Goal: Check status

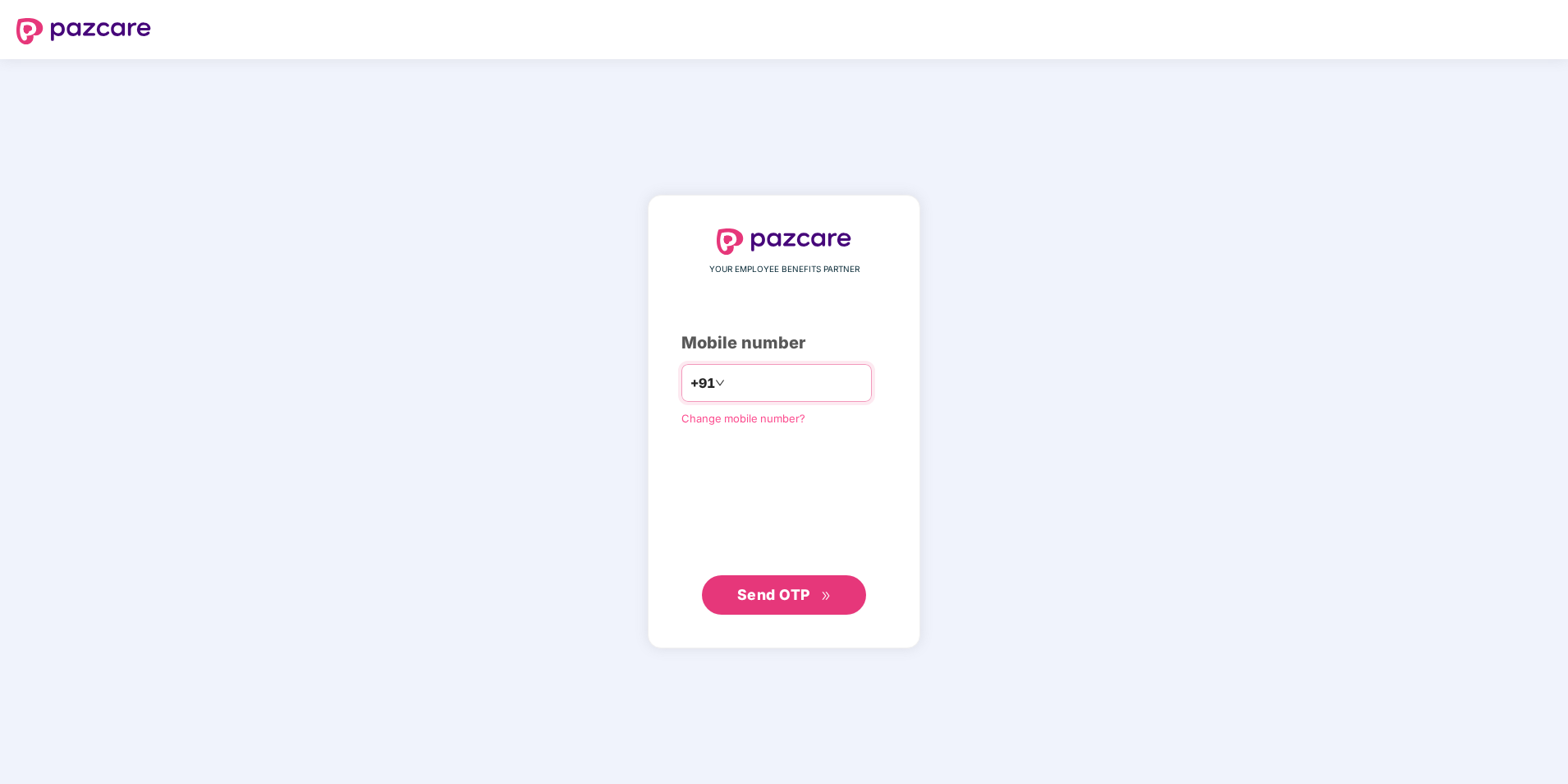
click at [728, 370] on input "number" at bounding box center [795, 383] width 135 height 26
click at [728, 382] on input "**********" at bounding box center [795, 383] width 135 height 26
type input "**********"
click at [784, 596] on span "Send OTP" at bounding box center [774, 594] width 73 height 18
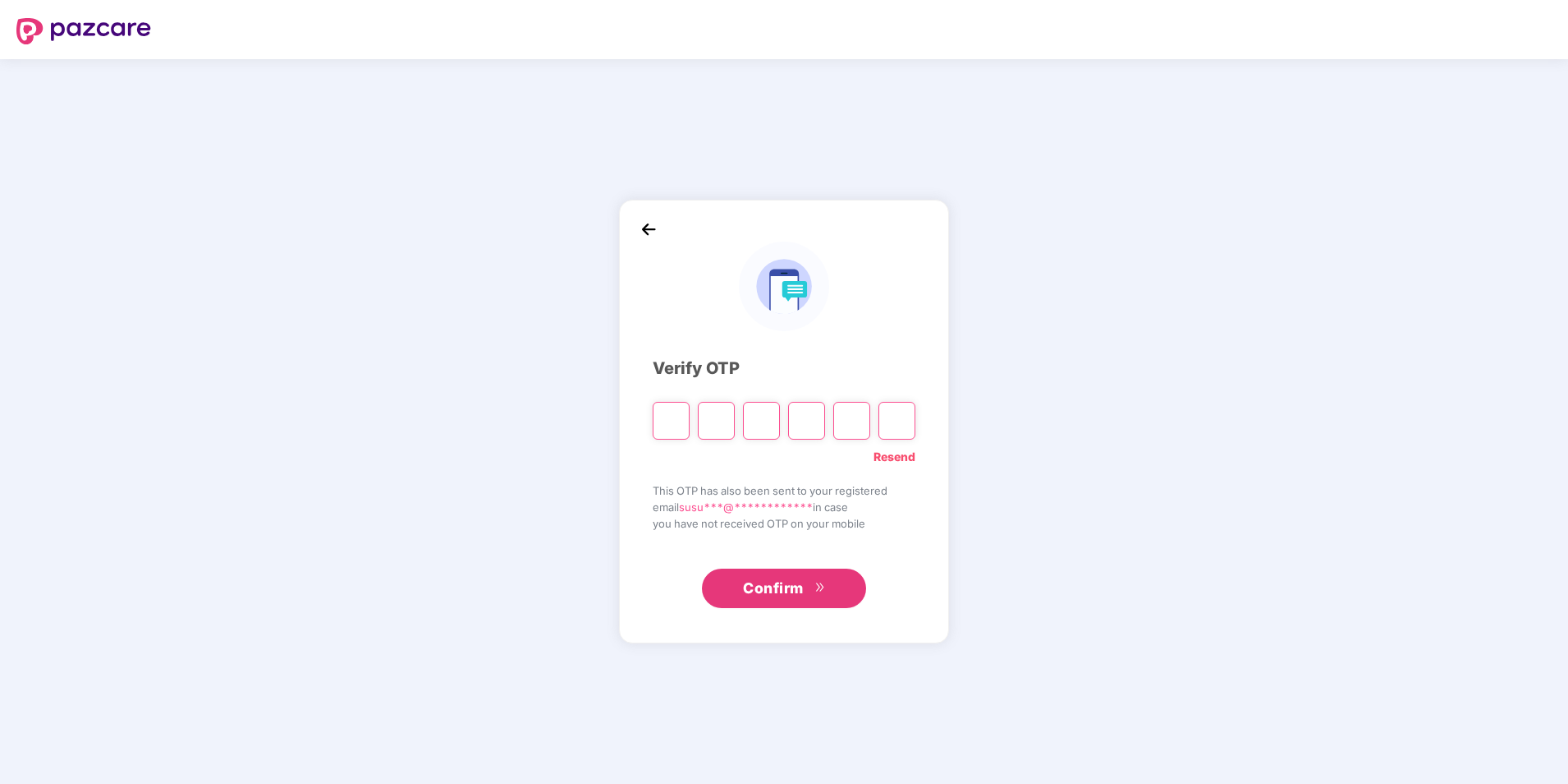
type input "*"
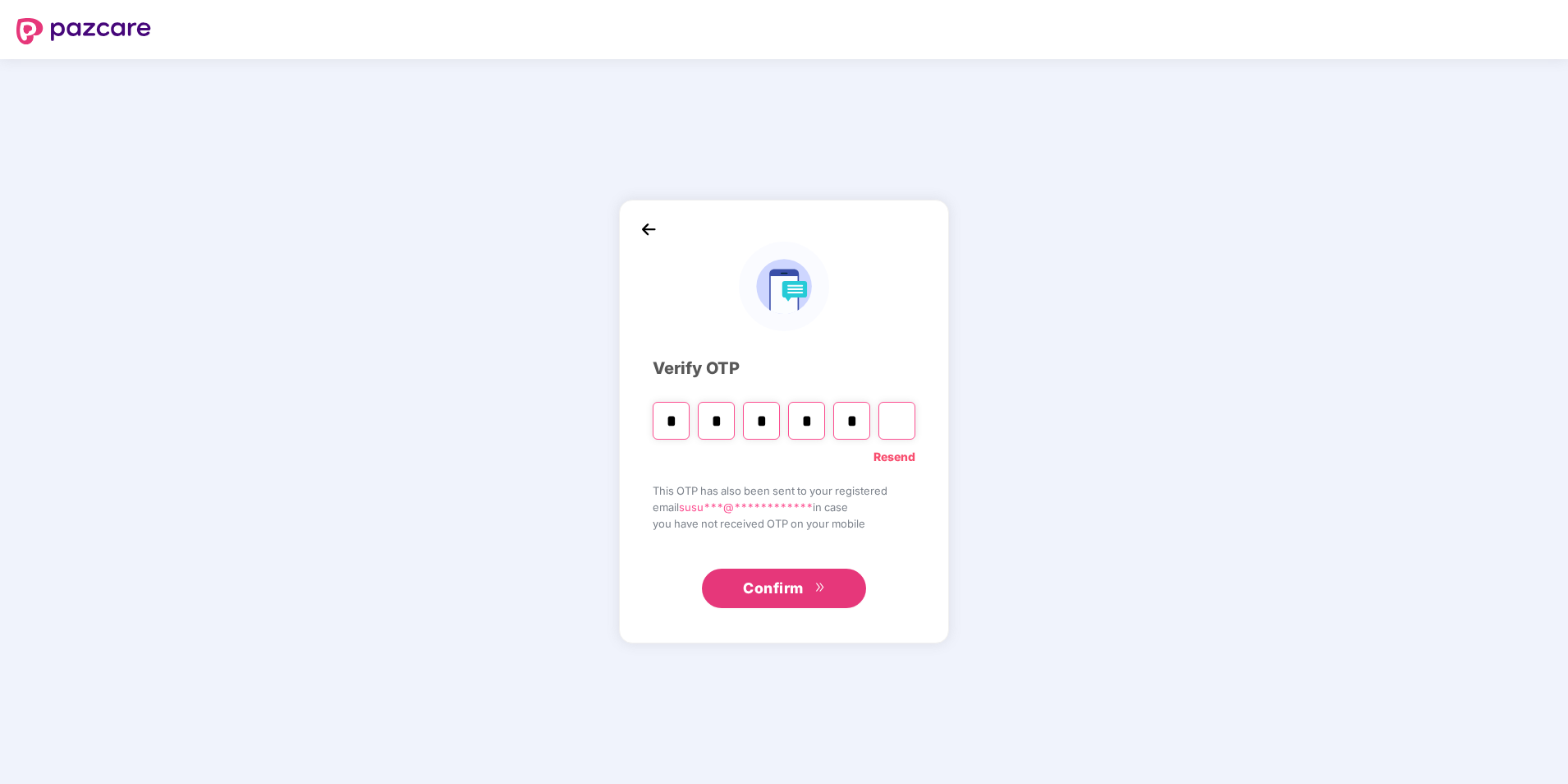
type input "*"
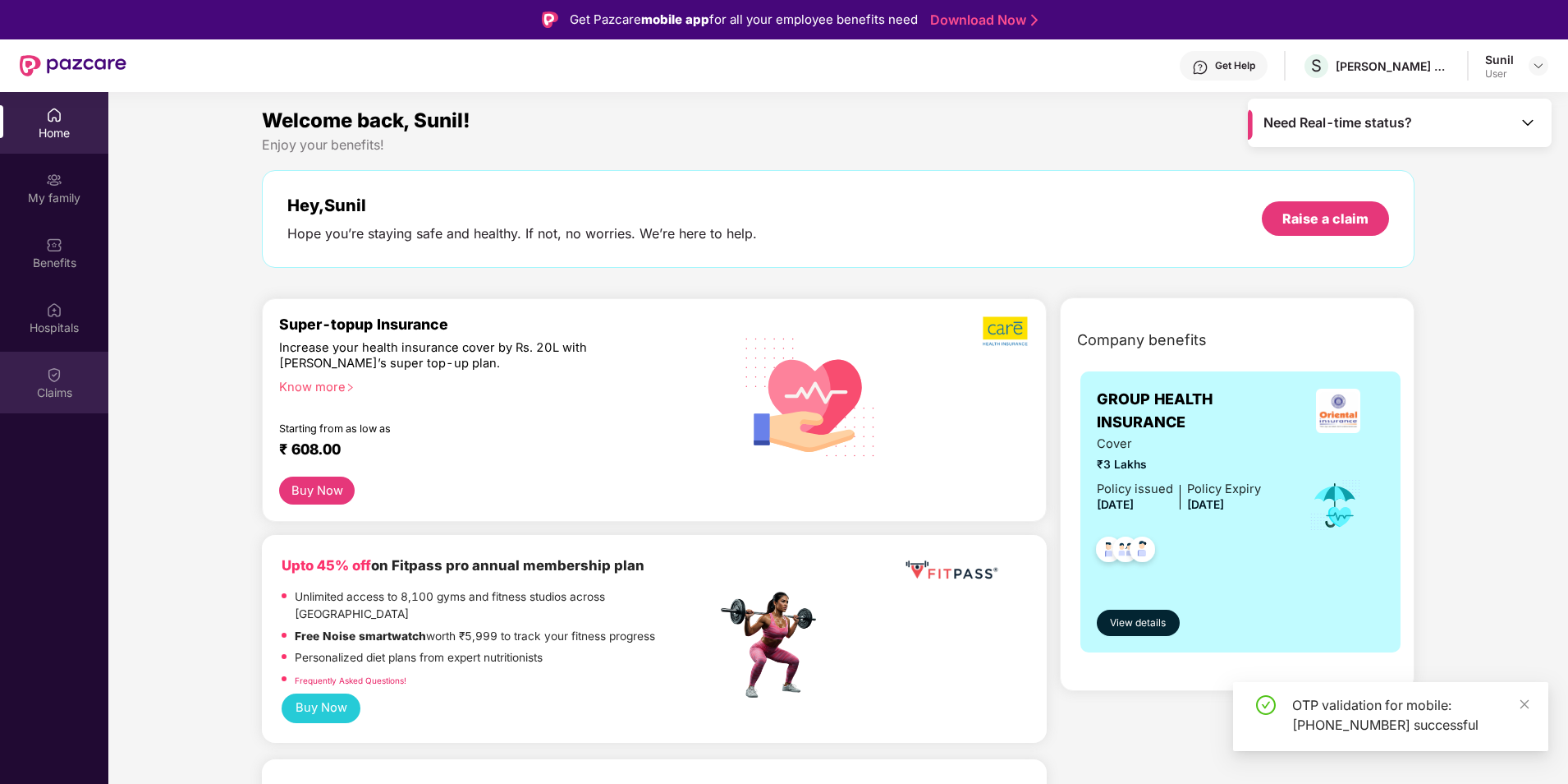
click at [48, 381] on img at bounding box center [54, 374] width 17 height 17
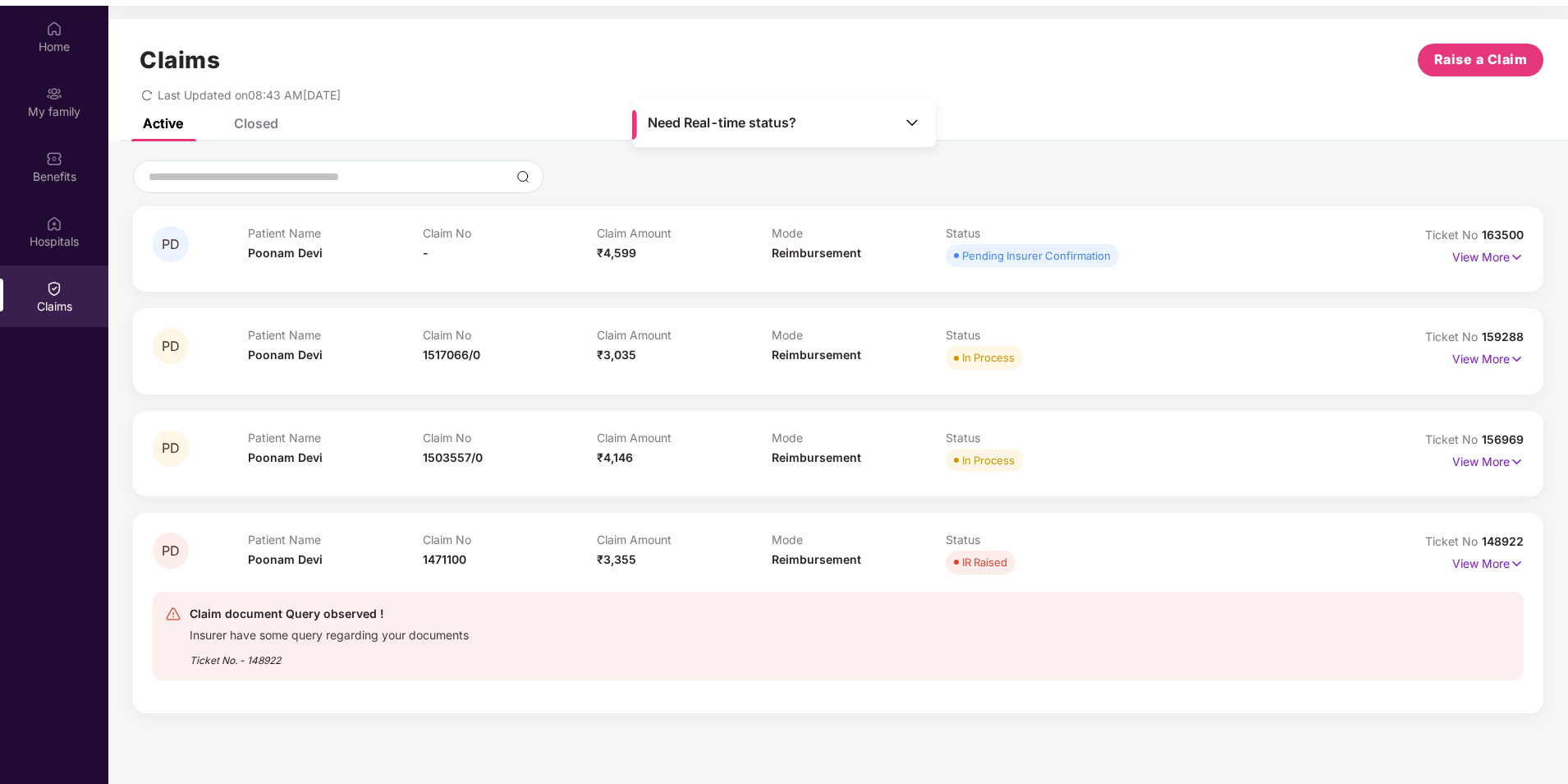
scroll to position [92, 0]
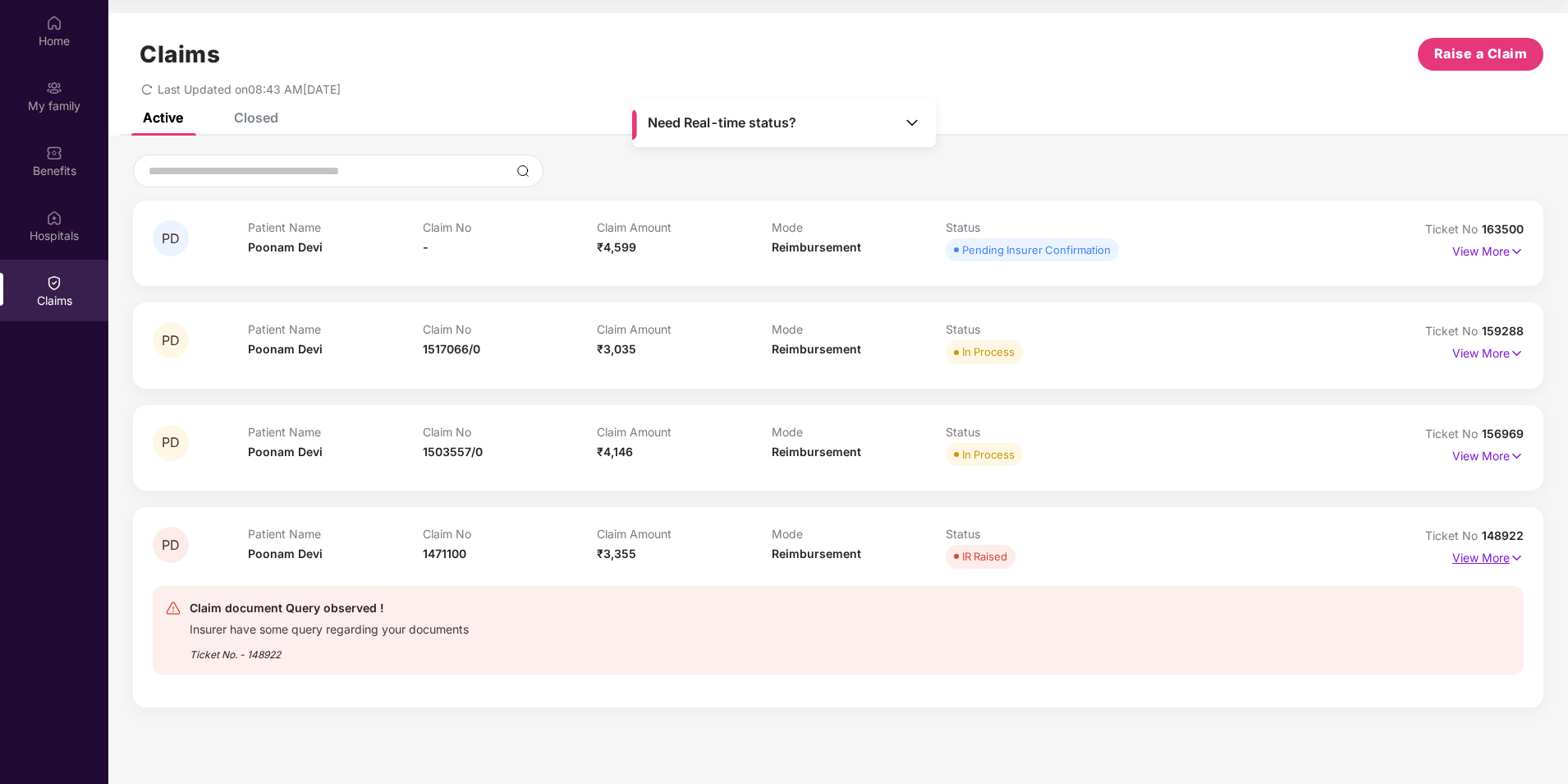
click at [1492, 561] on p "View More" at bounding box center [1488, 555] width 71 height 23
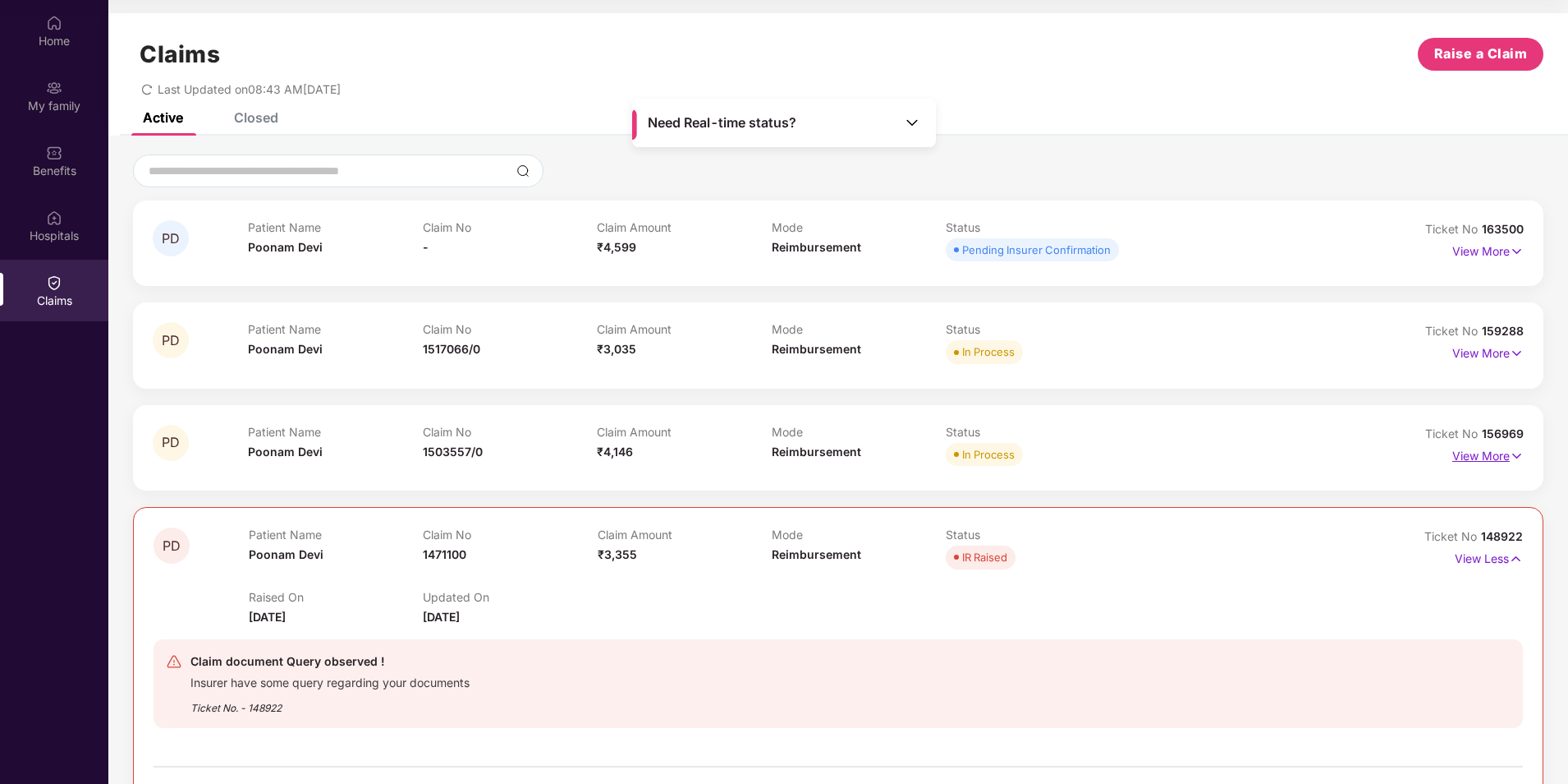
click at [1507, 461] on p "View More" at bounding box center [1488, 453] width 71 height 23
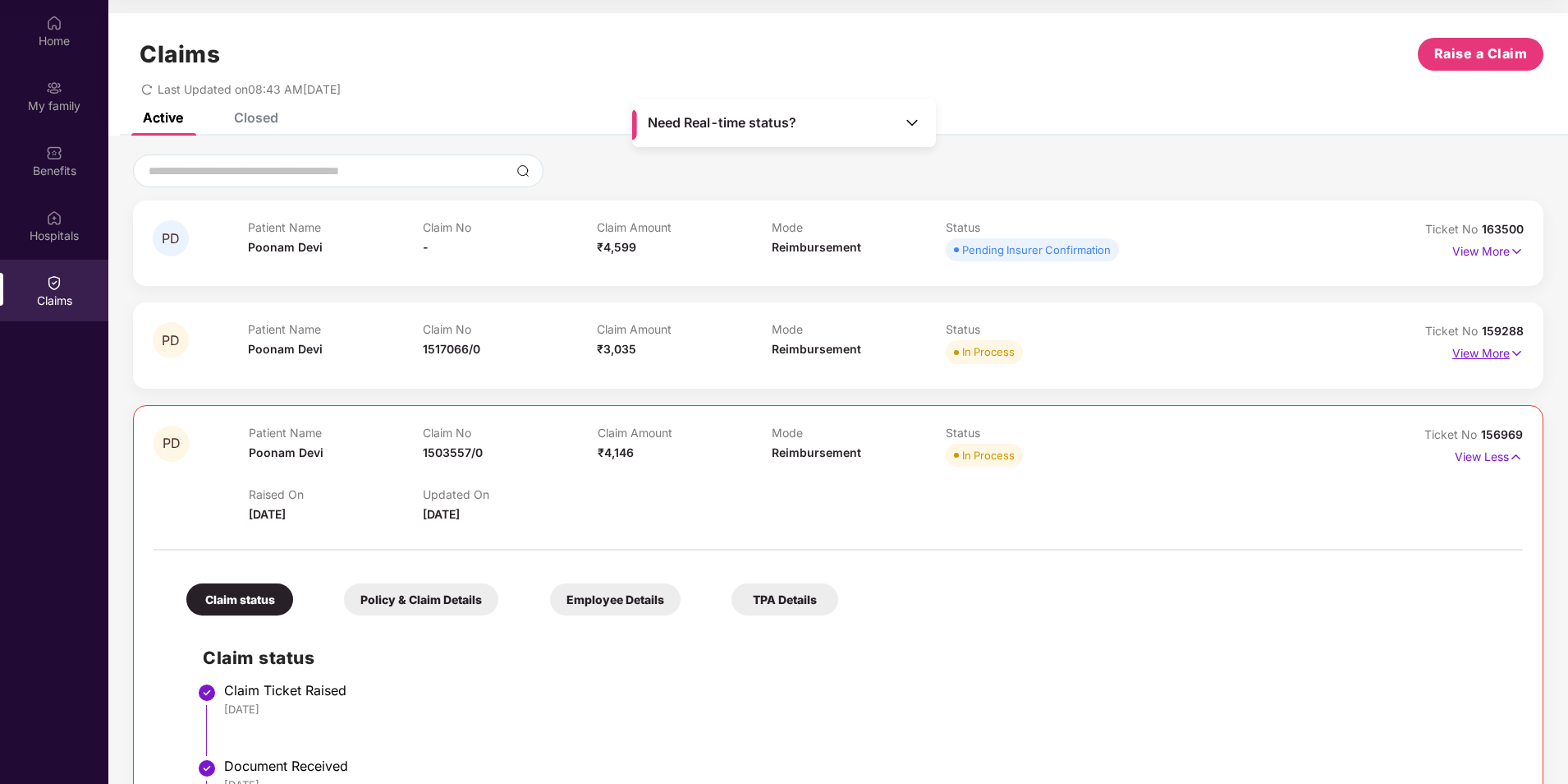
click at [1485, 349] on p "View More" at bounding box center [1488, 350] width 71 height 23
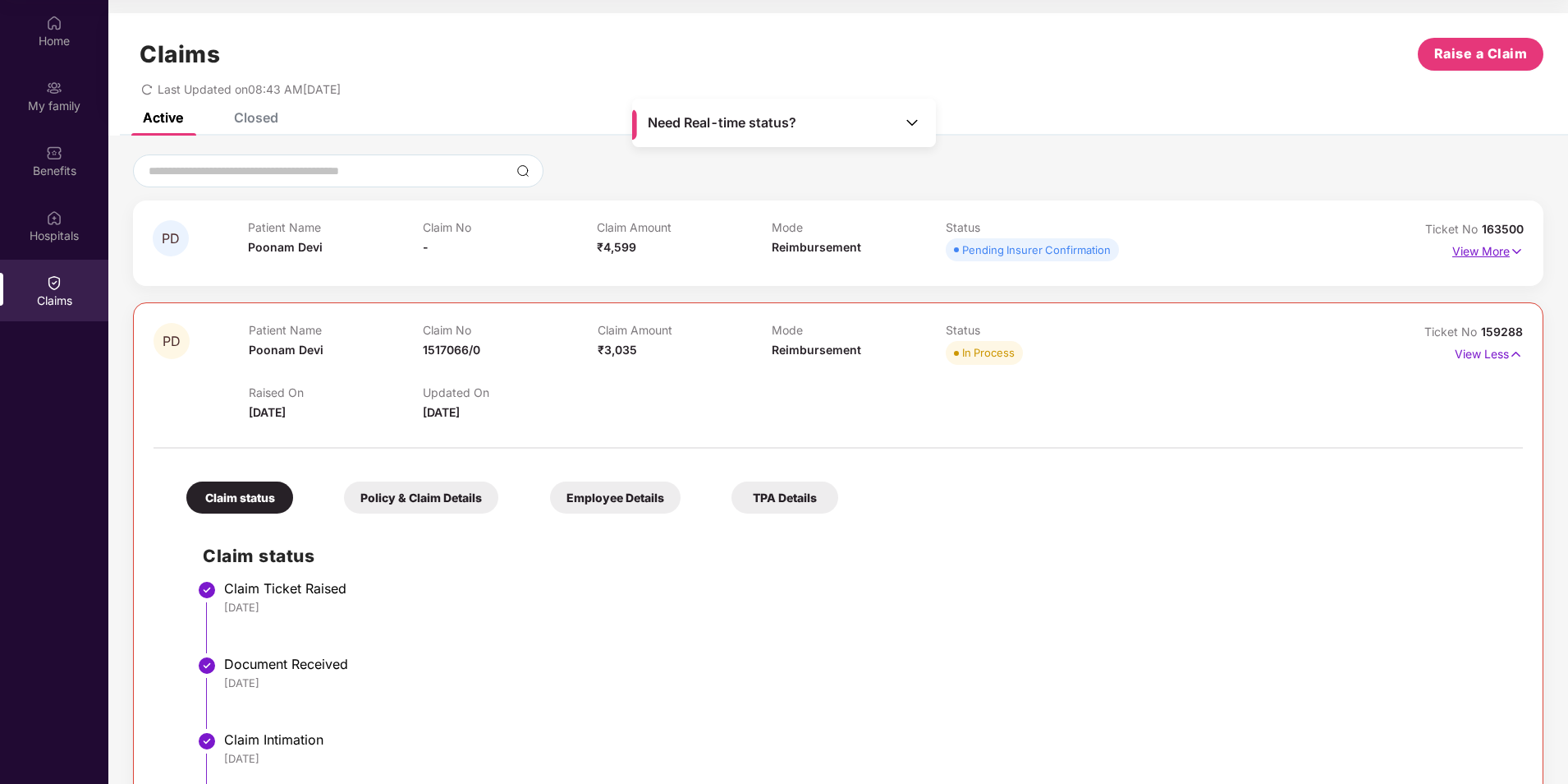
click at [1474, 254] on p "View More" at bounding box center [1488, 249] width 71 height 23
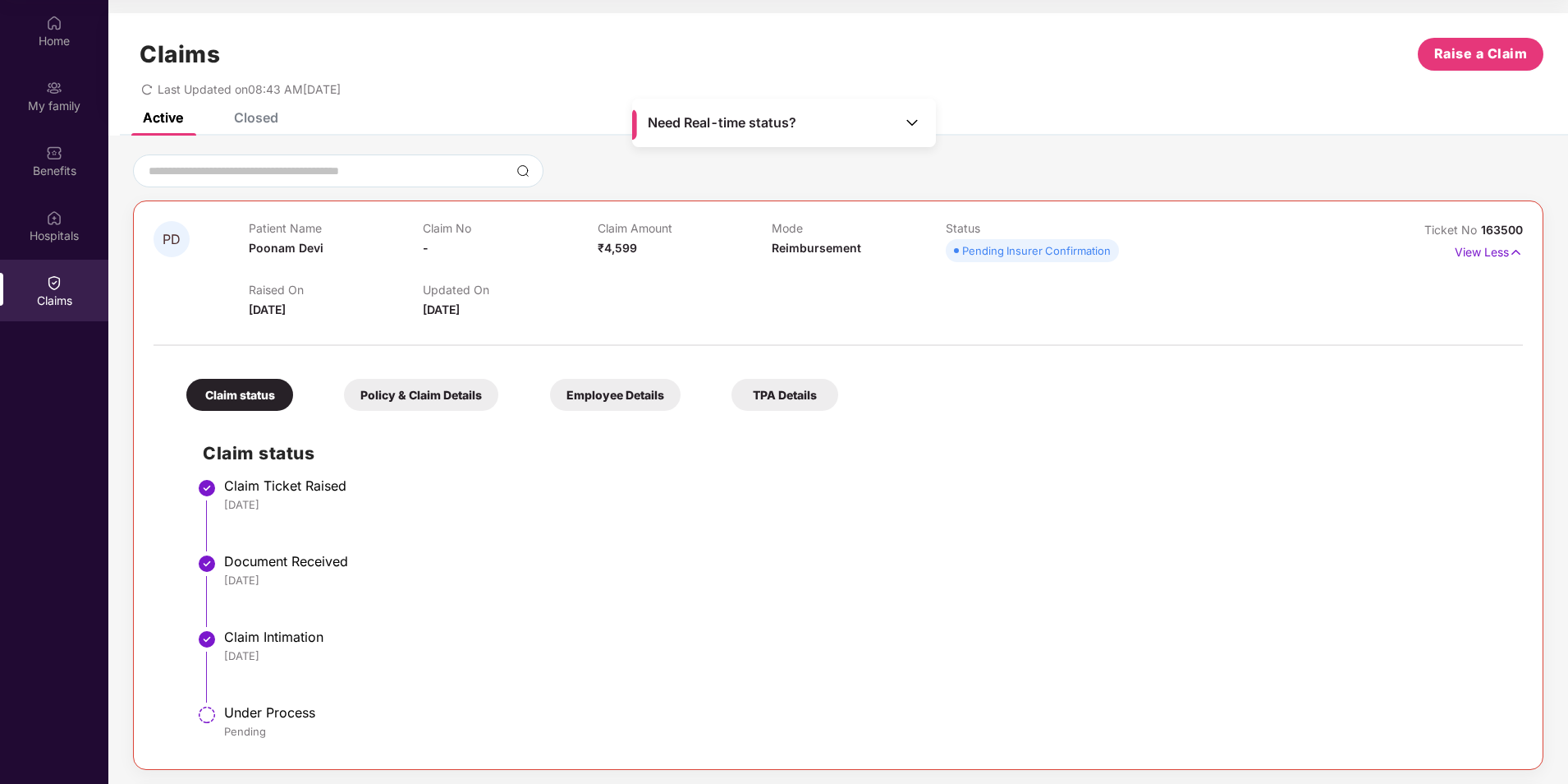
click at [251, 110] on div "Claims Raise a Claim Last Updated on 08:43 AM[DATE]" at bounding box center [838, 63] width 1459 height 100
click at [255, 117] on div "Closed" at bounding box center [255, 117] width 44 height 17
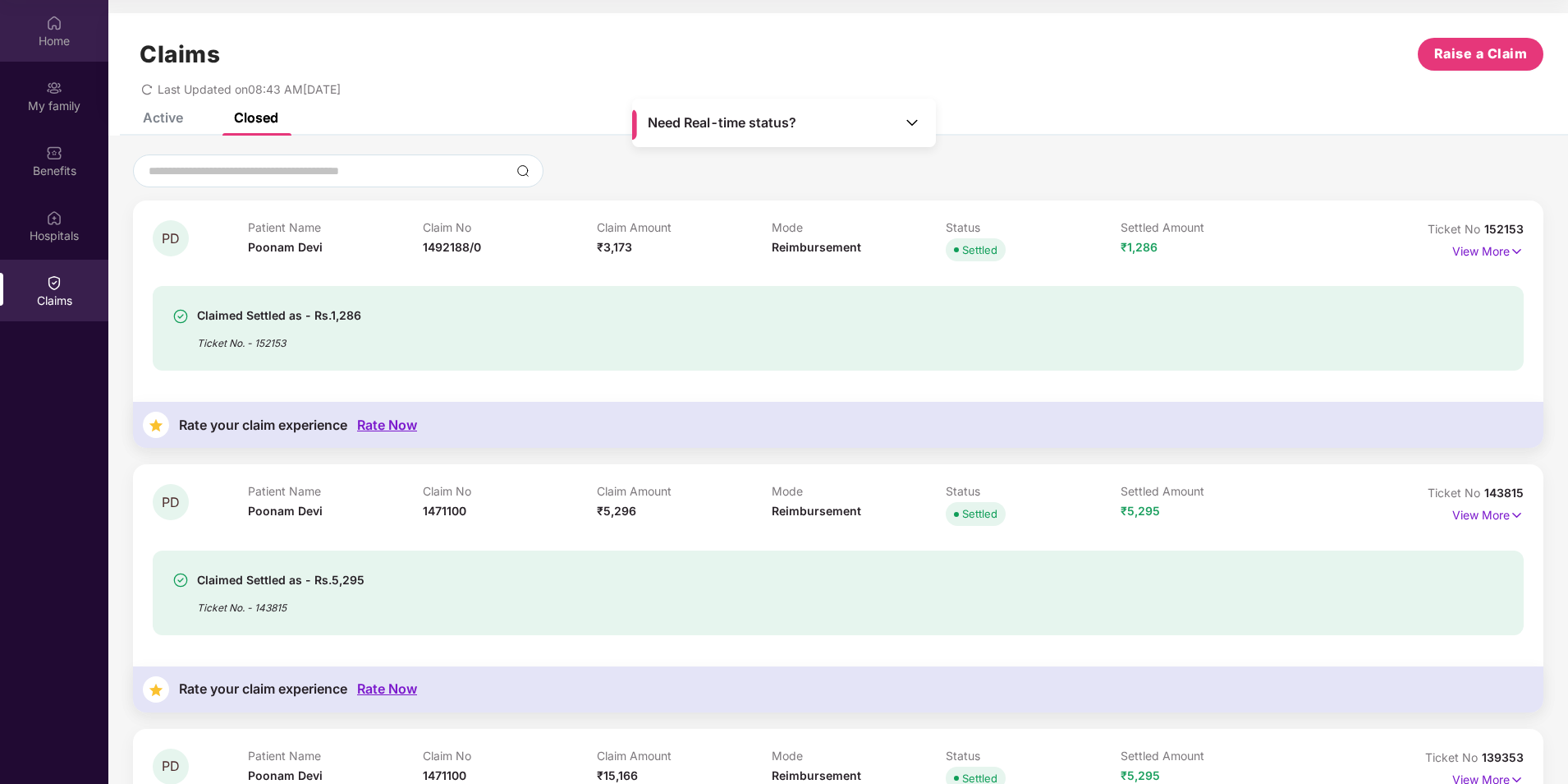
click at [55, 42] on div "Home" at bounding box center [54, 41] width 109 height 17
